Goal: Find specific page/section: Find specific page/section

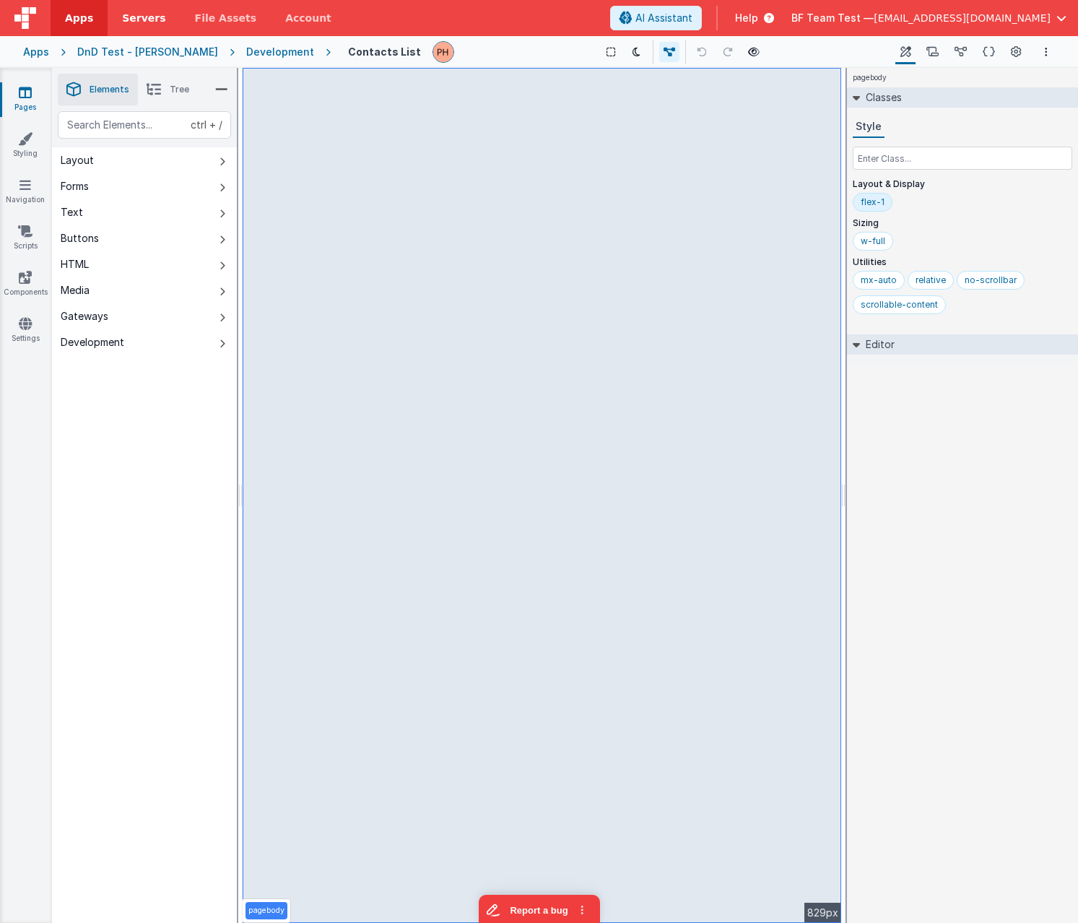
drag, startPoint x: 80, startPoint y: 4, endPoint x: 135, endPoint y: 14, distance: 55.7
click at [80, 4] on link "Apps" at bounding box center [79, 18] width 57 height 36
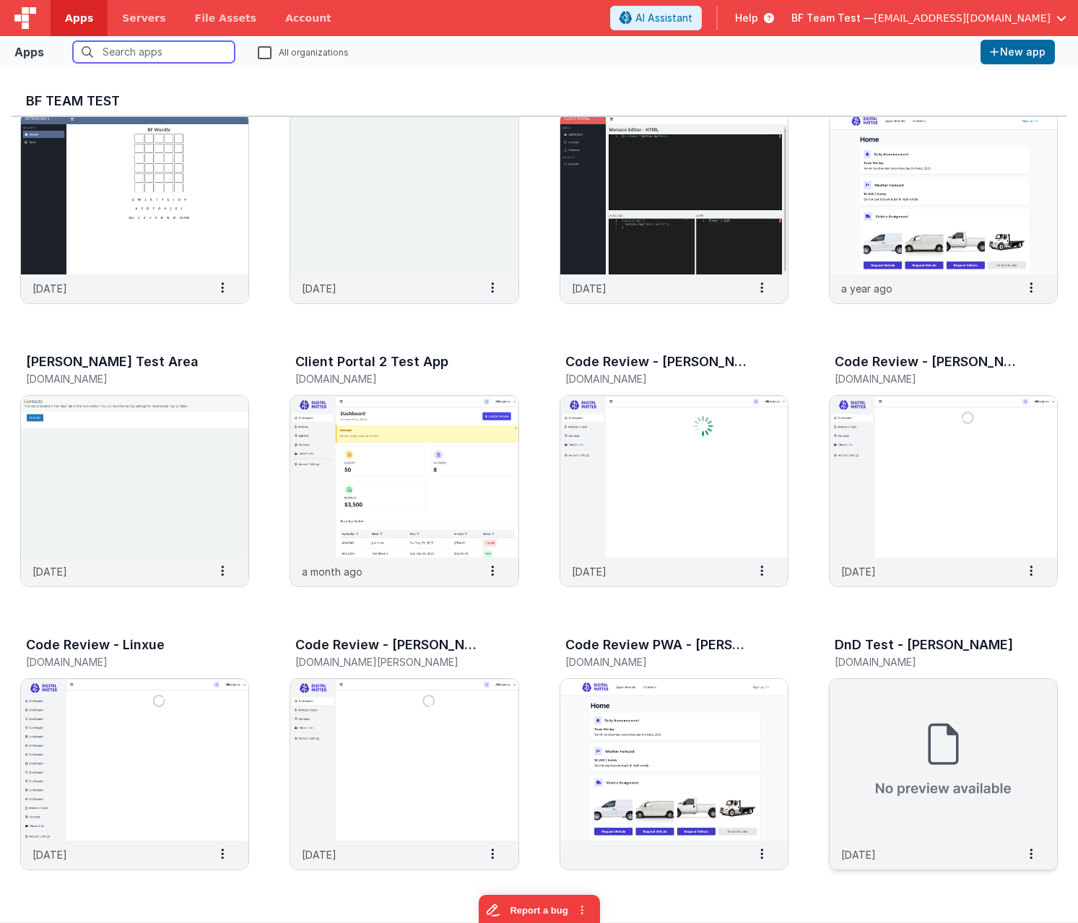
scroll to position [72, 0]
click at [909, 699] on img at bounding box center [942, 759] width 227 height 162
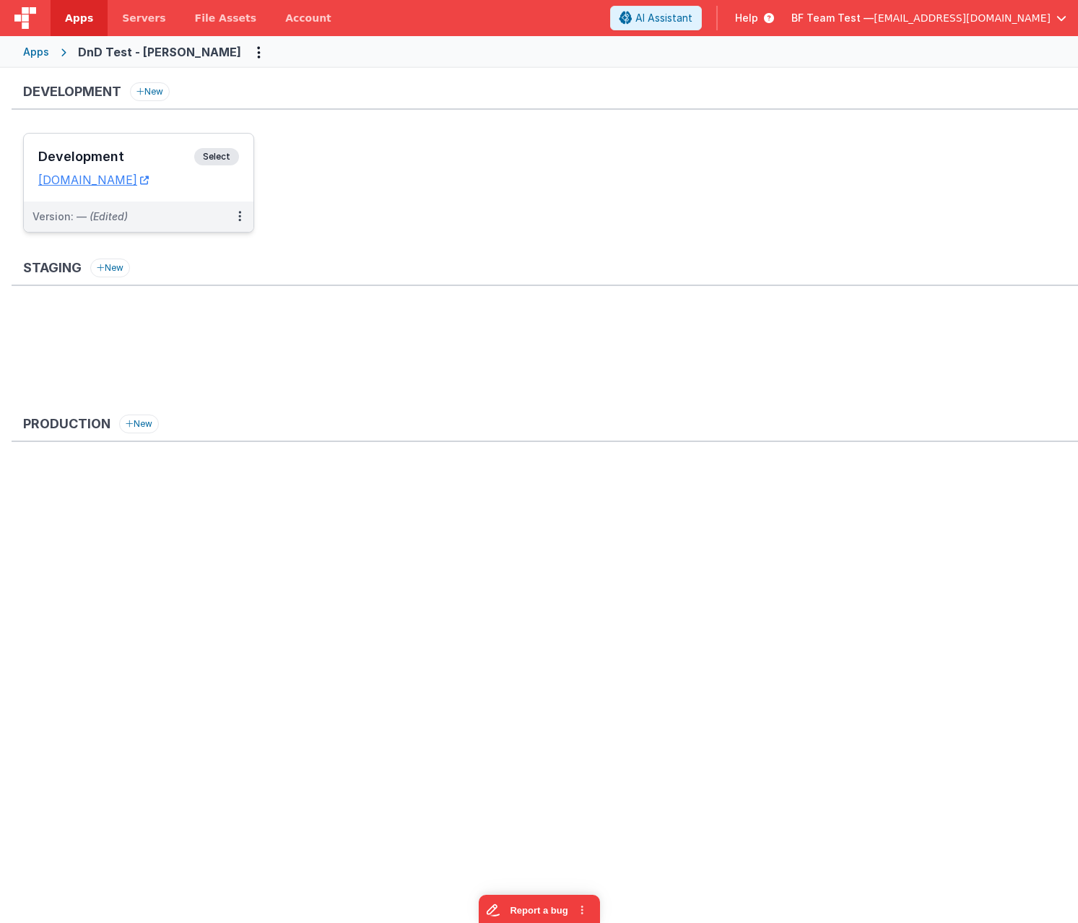
click at [232, 154] on span "Select" at bounding box center [216, 156] width 45 height 17
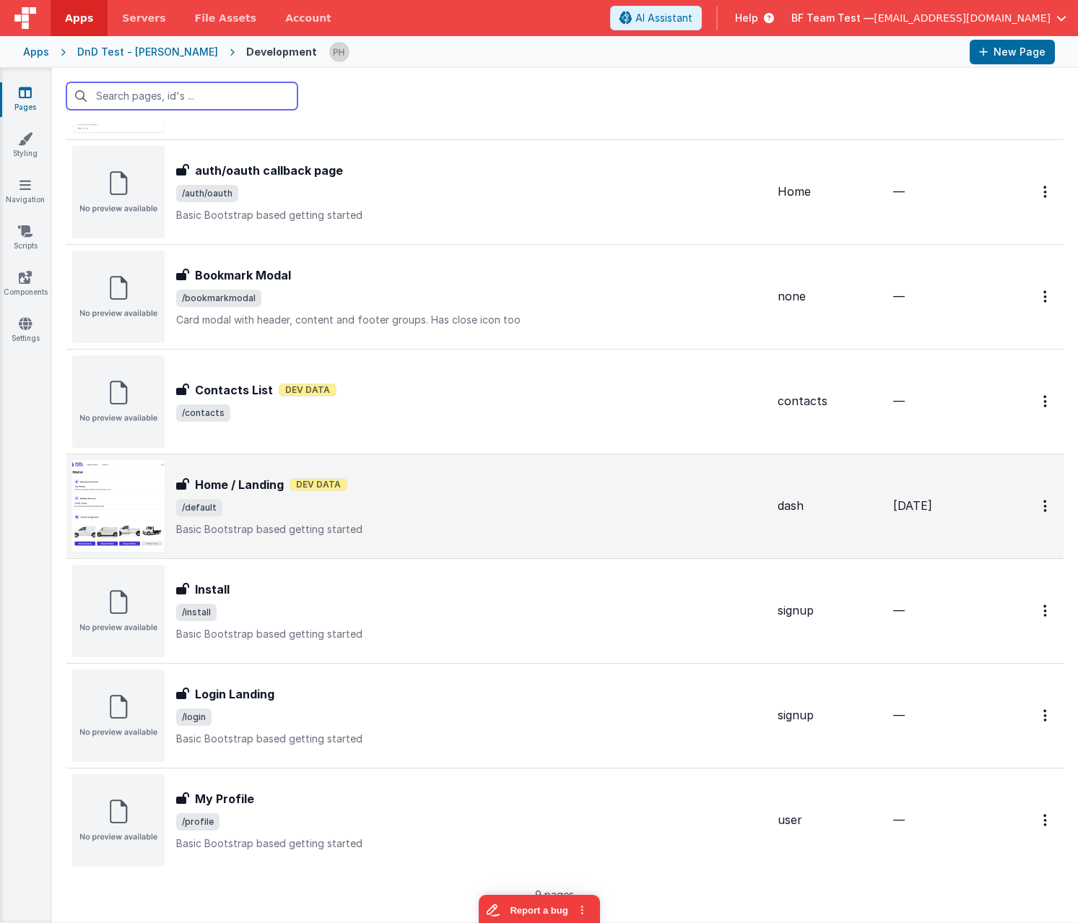
scroll to position [244, 0]
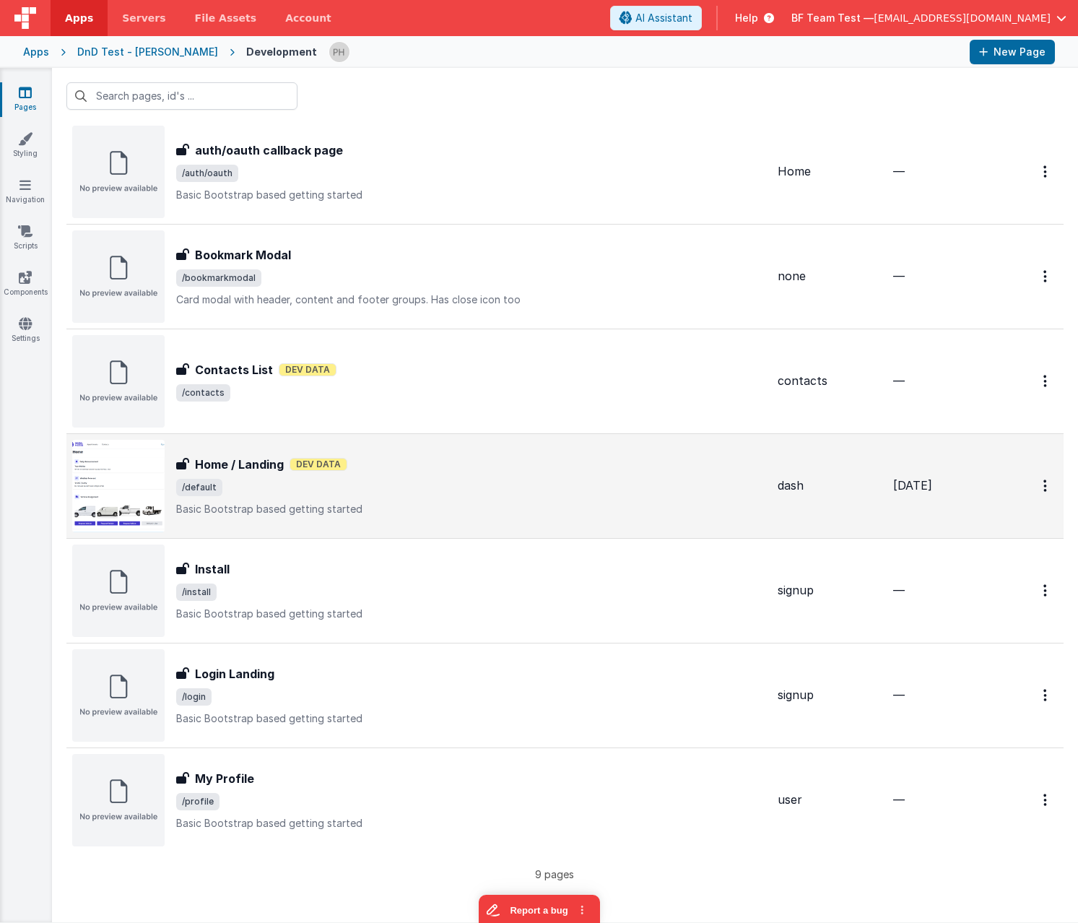
click at [458, 489] on span "/default" at bounding box center [471, 487] width 590 height 17
